Goal: Information Seeking & Learning: Learn about a topic

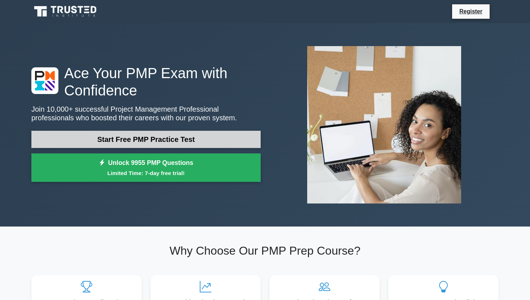
click at [121, 146] on link "Start Free PMP Practice Test" at bounding box center [145, 139] width 229 height 17
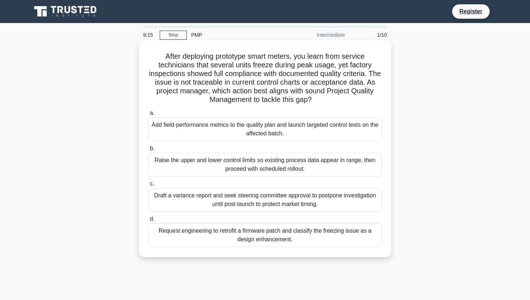
click at [210, 165] on div "Raise the upper and lower control limits so existing process data appear in ran…" at bounding box center [265, 165] width 234 height 24
click at [148, 151] on input "b. Raise the upper and lower control limits so existing process data appear in …" at bounding box center [148, 148] width 0 height 5
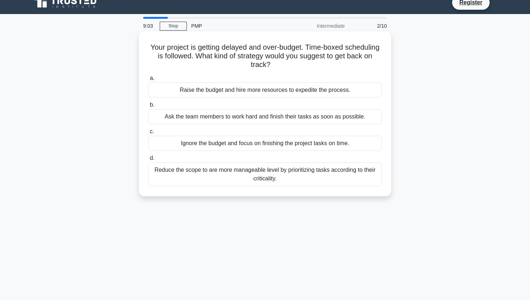
scroll to position [12, 0]
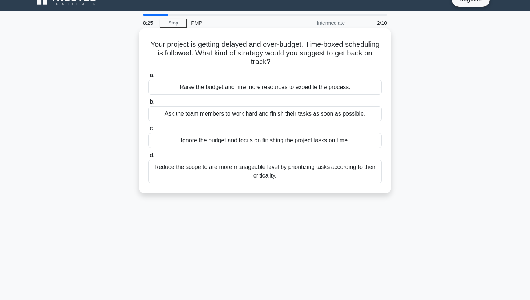
click at [224, 118] on div "Ask the team members to work hard and finish their tasks as soon as possible." at bounding box center [265, 113] width 234 height 15
click at [148, 105] on input "b. Ask the team members to work hard and finish their tasks as soon as possible." at bounding box center [148, 102] width 0 height 5
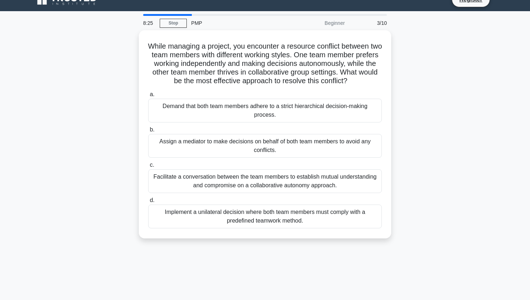
scroll to position [0, 0]
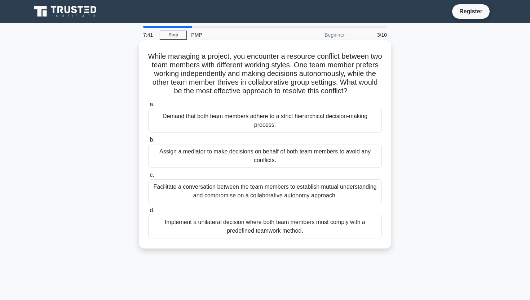
click at [264, 225] on div "Implement a unilateral decision where both team members must comply with a pred…" at bounding box center [265, 227] width 234 height 24
click at [148, 213] on input "d. Implement a unilateral decision where both team members must comply with a p…" at bounding box center [148, 210] width 0 height 5
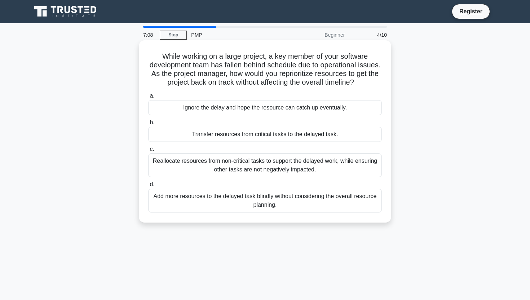
click at [269, 164] on div "Reallocate resources from non-critical tasks to support the delayed work, while…" at bounding box center [265, 166] width 234 height 24
click at [148, 152] on input "c. Reallocate resources from non-critical tasks to support the delayed work, wh…" at bounding box center [148, 149] width 0 height 5
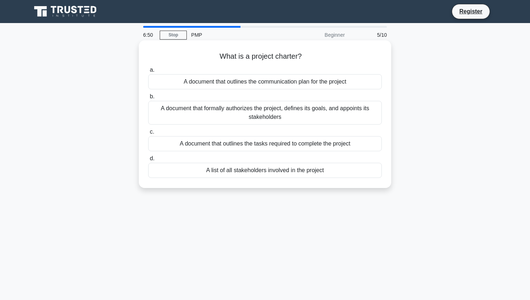
click at [248, 116] on div "A document that formally authorizes the project, defines its goals, and appoint…" at bounding box center [265, 113] width 234 height 24
click at [148, 99] on input "b. A document that formally authorizes the project, defines its goals, and appo…" at bounding box center [148, 96] width 0 height 5
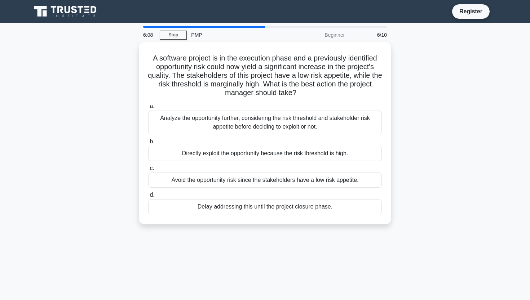
click at [248, 116] on div "Analyze the opportunity further, considering the risk threshold and stakeholder…" at bounding box center [265, 123] width 234 height 24
click at [148, 109] on input "a. Analyze the opportunity further, considering the risk threshold and stakehol…" at bounding box center [148, 106] width 0 height 5
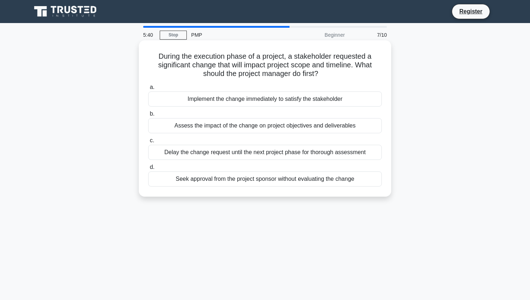
click at [247, 127] on div "Assess the impact of the change on project objectives and deliverables" at bounding box center [265, 125] width 234 height 15
click at [148, 116] on input "b. Assess the impact of the change on project objectives and deliverables" at bounding box center [148, 114] width 0 height 5
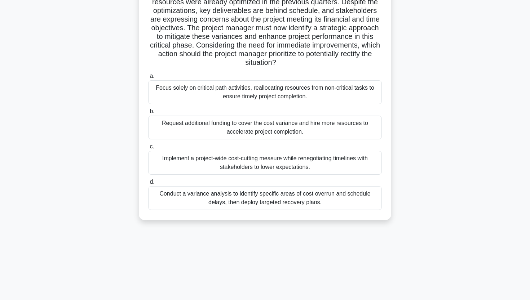
scroll to position [89, 0]
click at [243, 196] on div "Conduct a variance analysis to identify specific areas of cost overrun and sche…" at bounding box center [265, 198] width 234 height 24
click at [148, 185] on input "d. Conduct a variance analysis to identify specific areas of cost overrun and s…" at bounding box center [148, 182] width 0 height 5
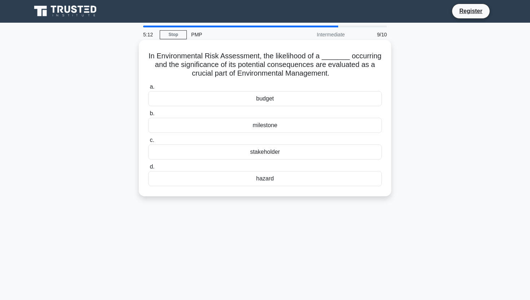
scroll to position [0, 0]
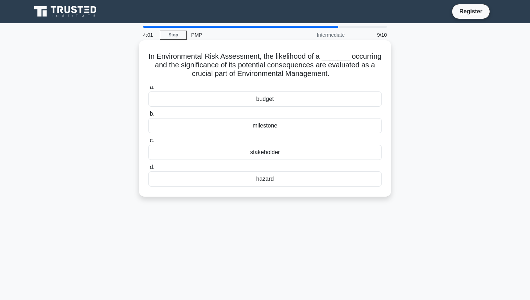
click at [254, 180] on div "hazard" at bounding box center [265, 179] width 234 height 15
click at [148, 170] on input "d. hazard" at bounding box center [148, 167] width 0 height 5
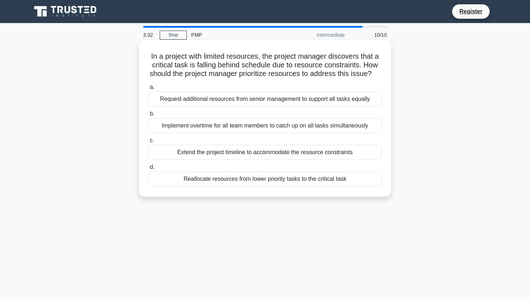
click at [249, 101] on div "Request additional resources from senior management to support all tasks equally" at bounding box center [265, 99] width 234 height 15
click at [148, 90] on input "a. Request additional resources from senior management to support all tasks equ…" at bounding box center [148, 87] width 0 height 5
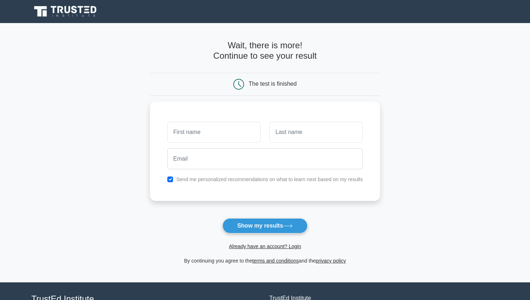
click at [293, 217] on form "Wait, there is more! Continue to see your result The test is finished and the" at bounding box center [265, 152] width 230 height 225
click at [295, 224] on button "Show my results" at bounding box center [264, 225] width 85 height 15
